Goal: Navigation & Orientation: Find specific page/section

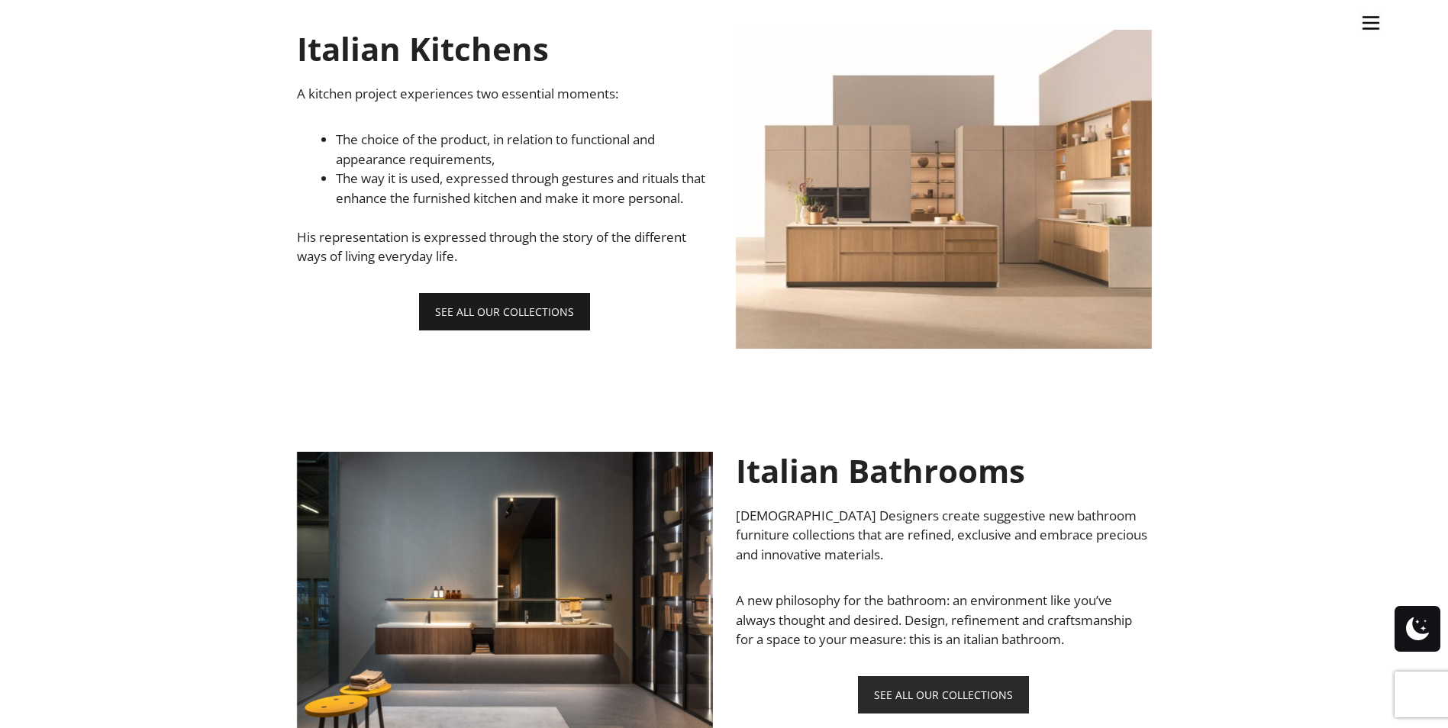
scroll to position [1069, 0]
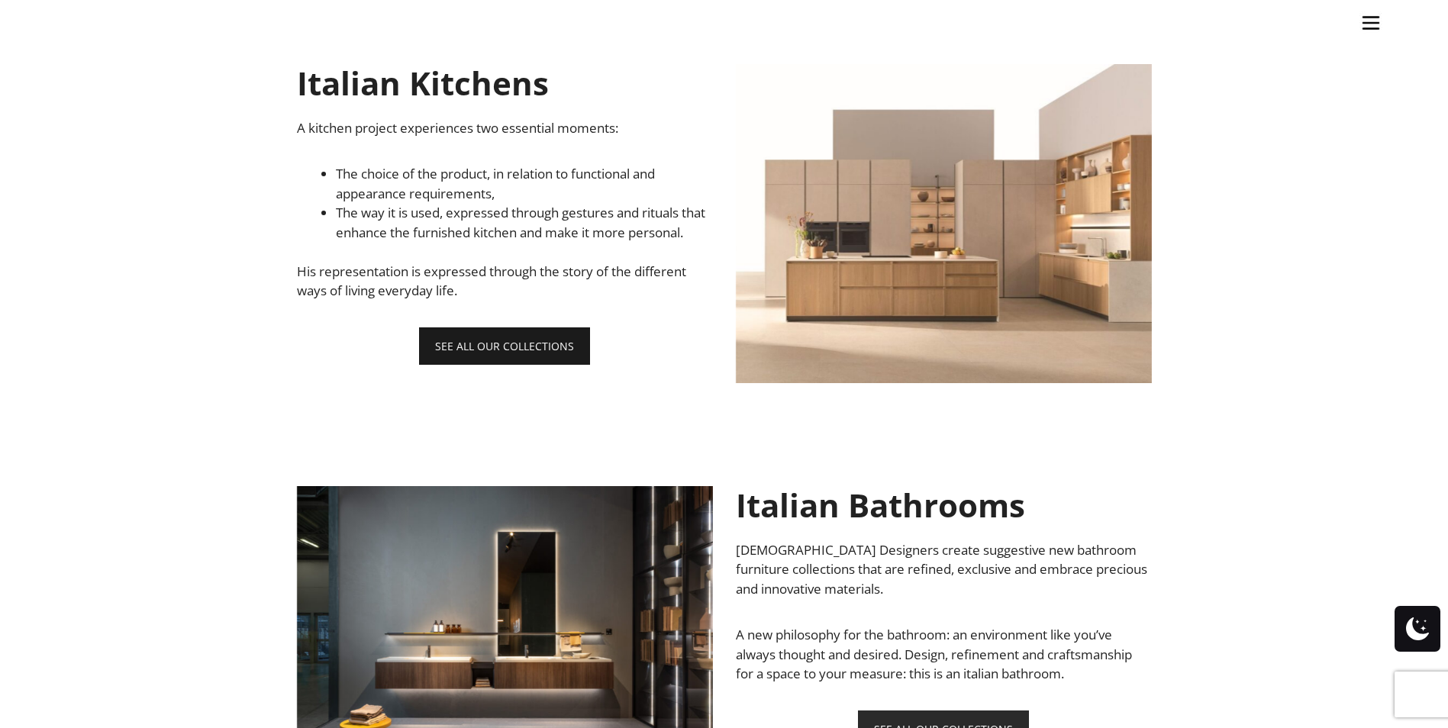
click at [485, 353] on link "SEE ALL OUR COLLECTIONS" at bounding box center [504, 345] width 171 height 37
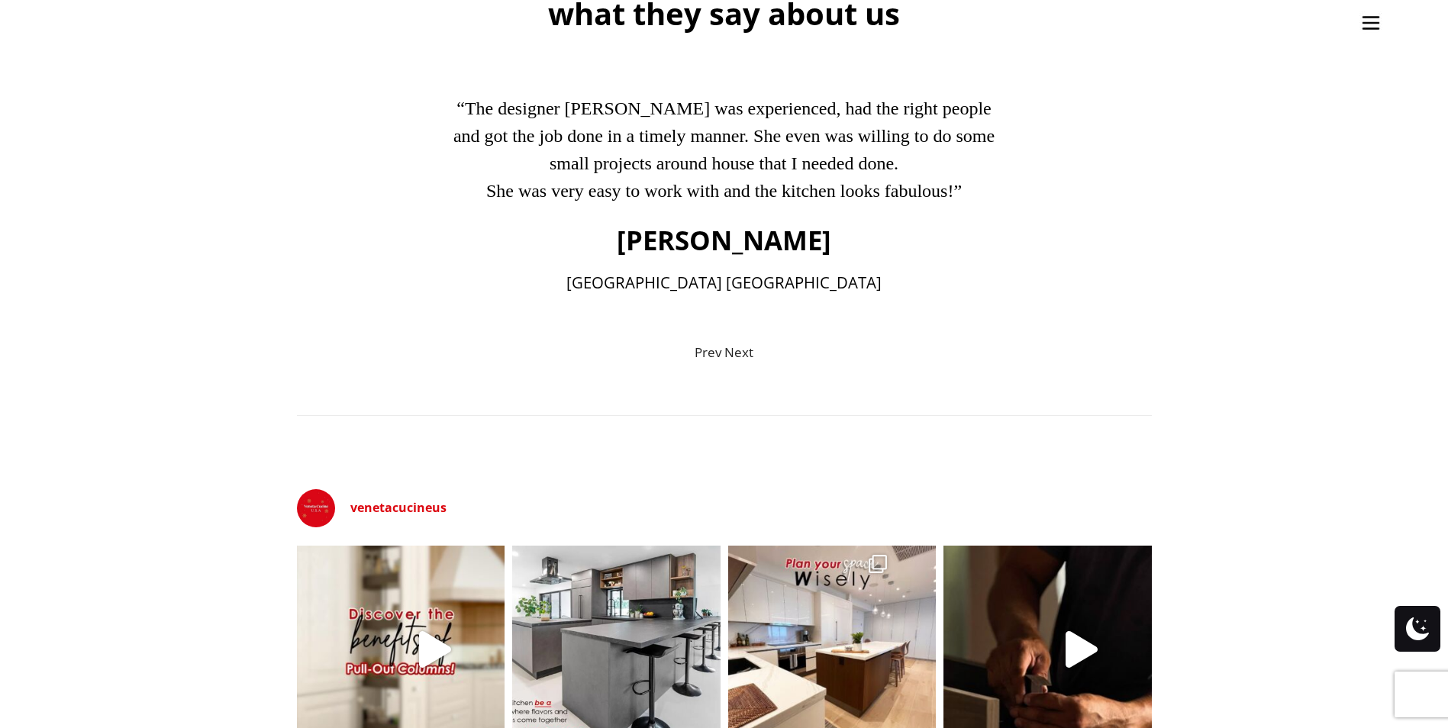
scroll to position [4122, 0]
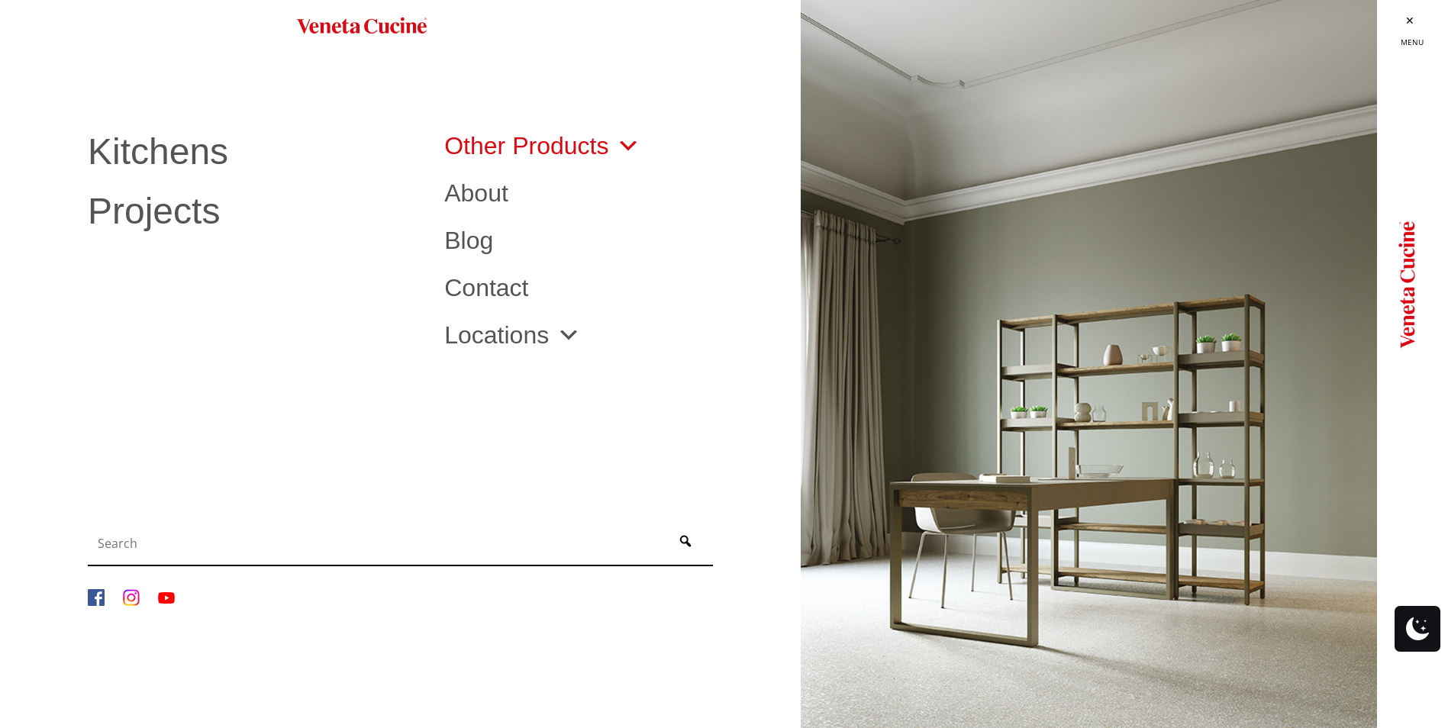
click at [566, 144] on link "Other Products" at bounding box center [542, 146] width 196 height 24
click at [123, 148] on link "Kitchens" at bounding box center [255, 152] width 334 height 37
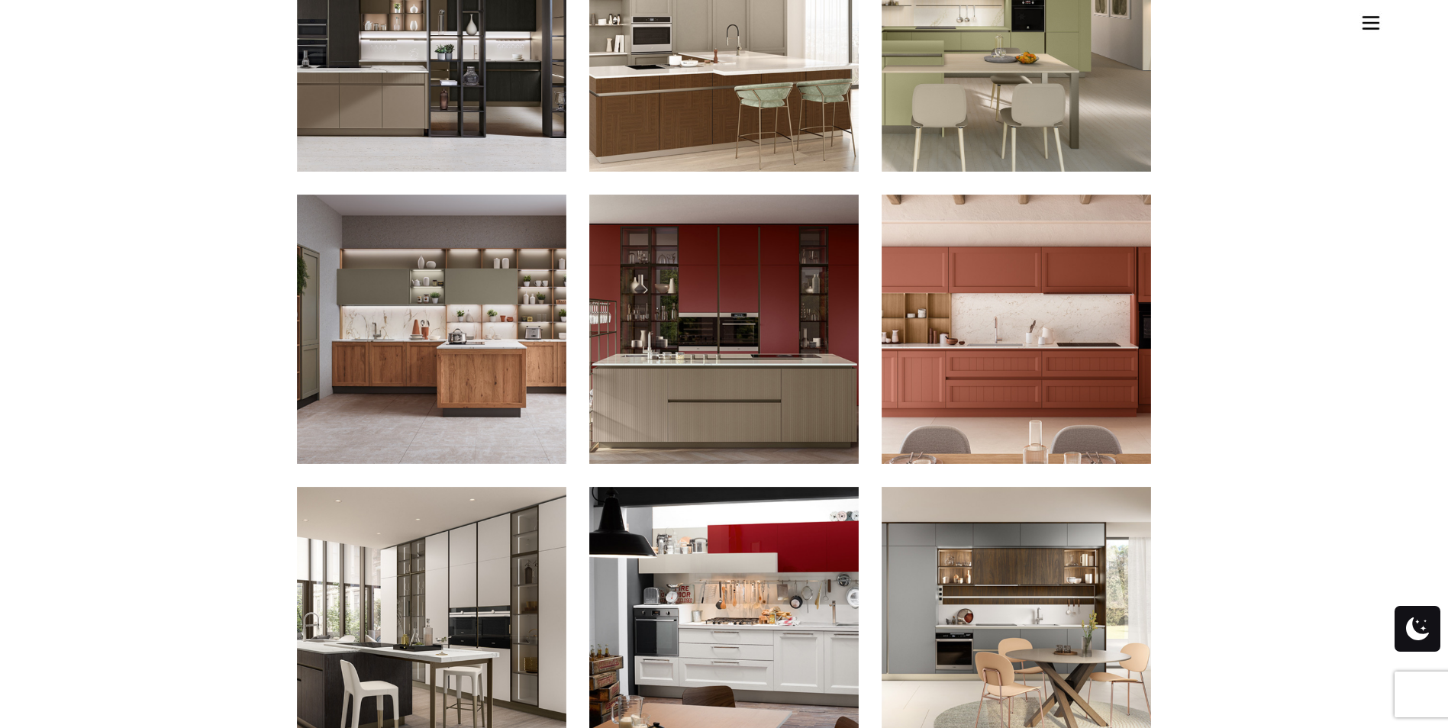
scroll to position [916, 0]
